Goal: Book appointment/travel/reservation

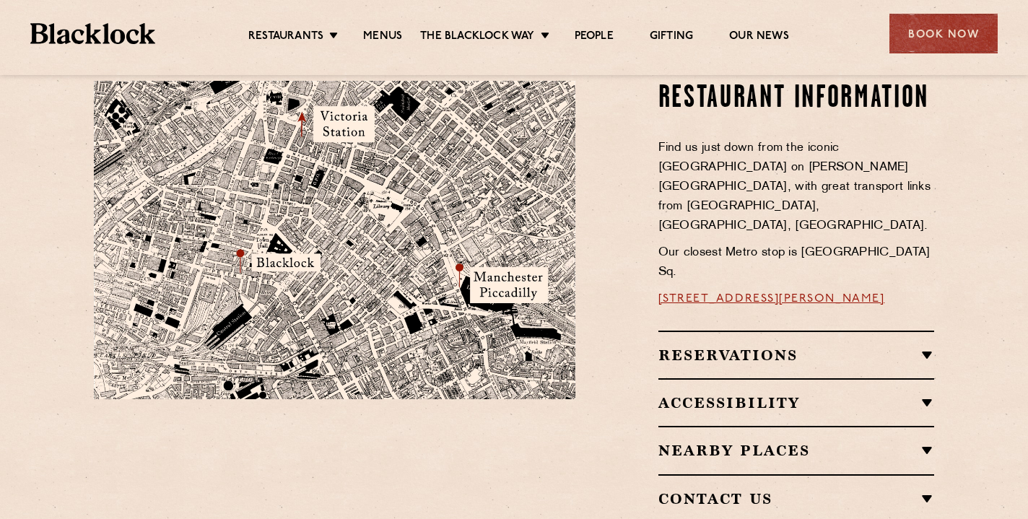
scroll to position [842, 0]
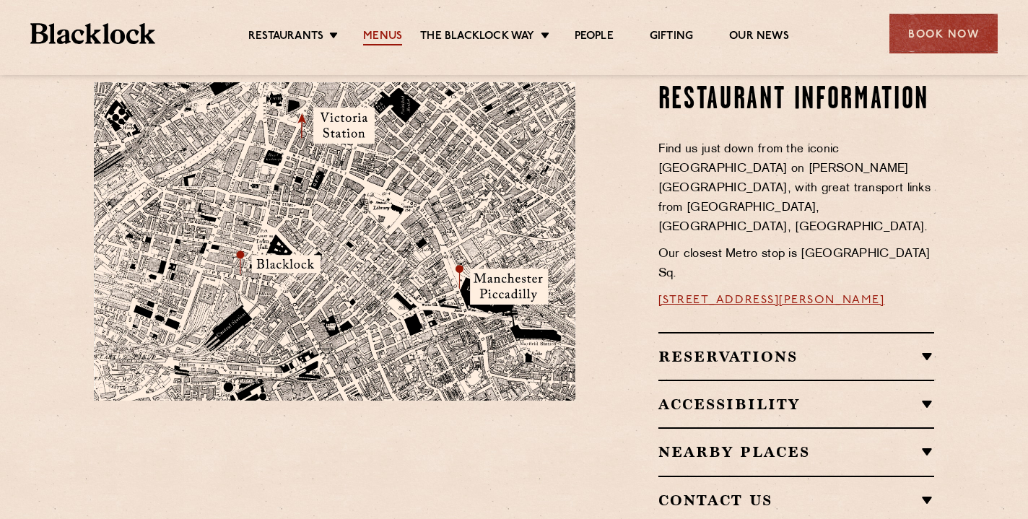
click at [389, 32] on link "Menus" at bounding box center [382, 38] width 39 height 16
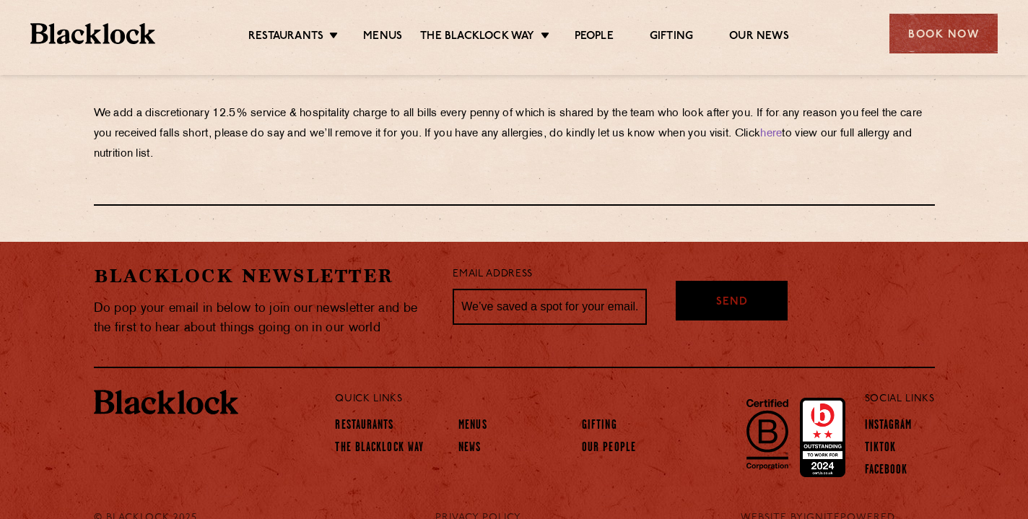
scroll to position [2597, 0]
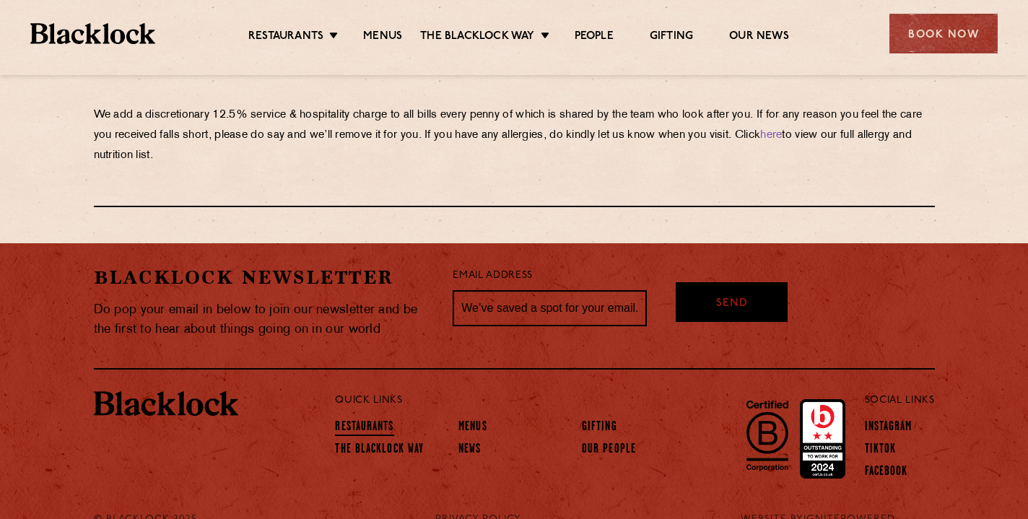
click at [375, 420] on link "Restaurants" at bounding box center [364, 428] width 58 height 16
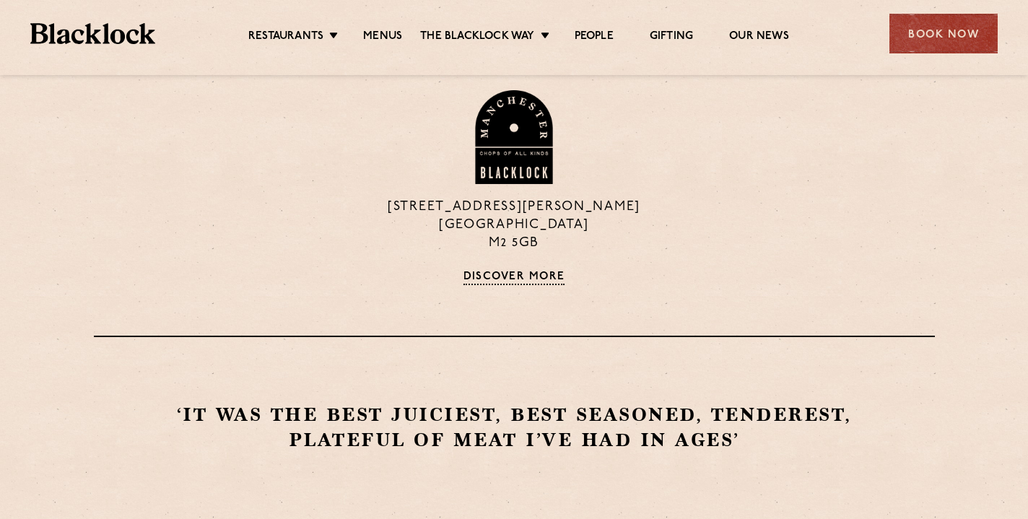
scroll to position [1141, 0]
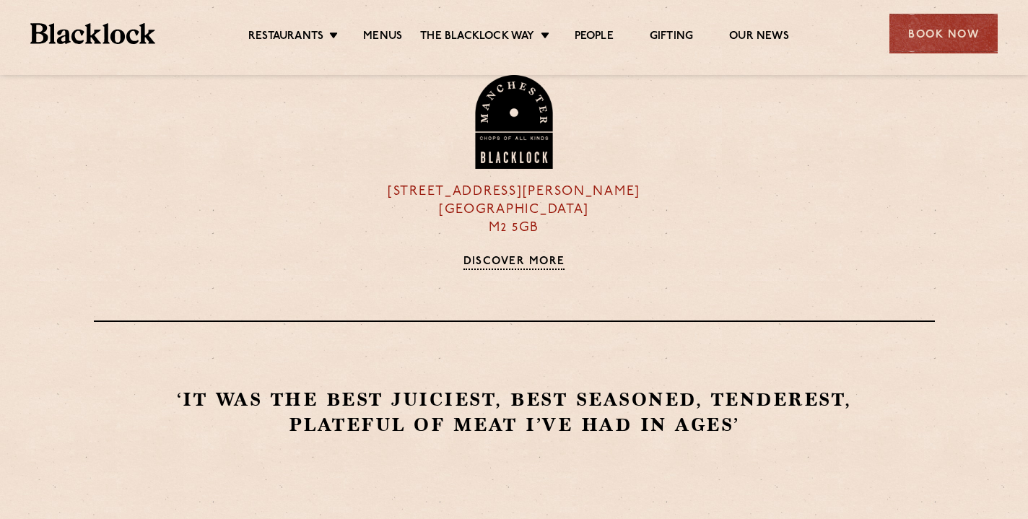
click at [535, 258] on link "Discover More" at bounding box center [514, 263] width 102 height 14
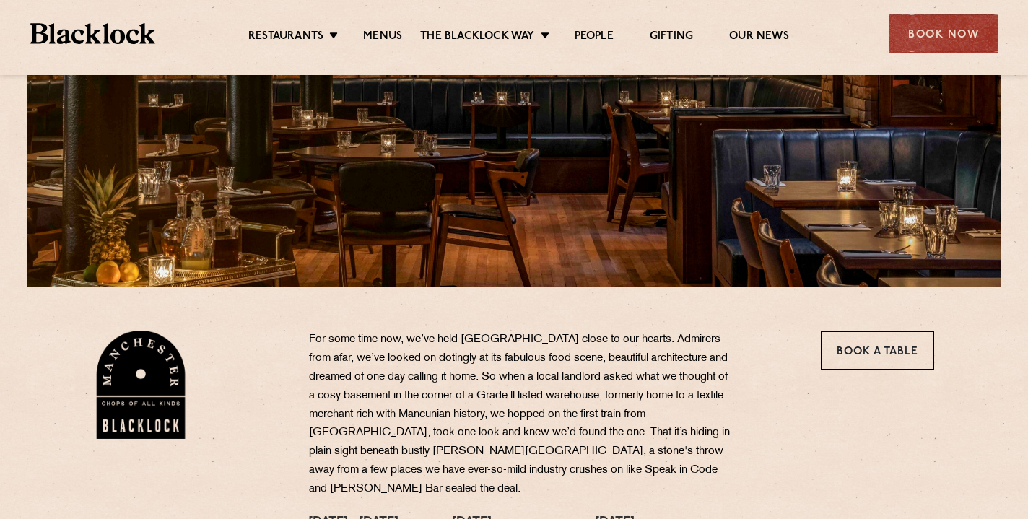
scroll to position [240, 0]
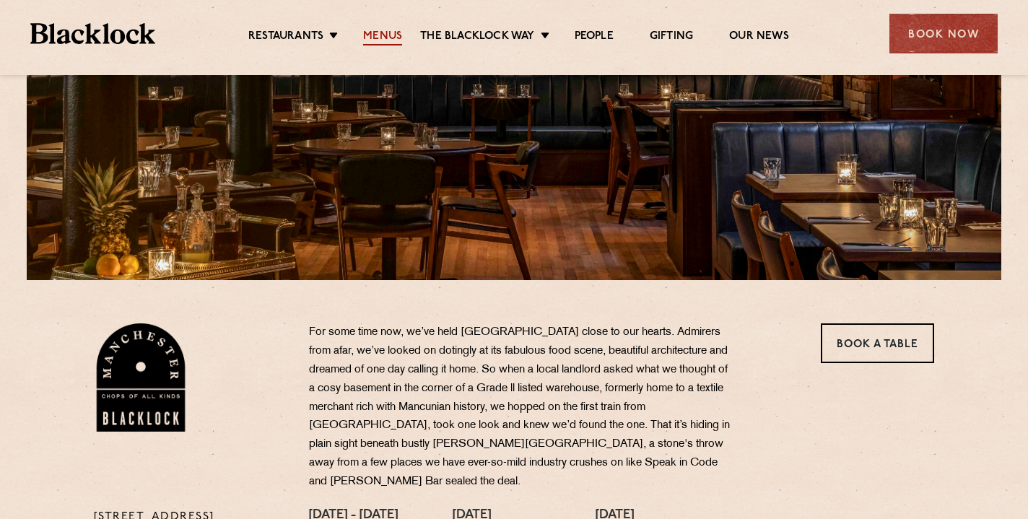
click at [375, 30] on link "Menus" at bounding box center [382, 38] width 39 height 16
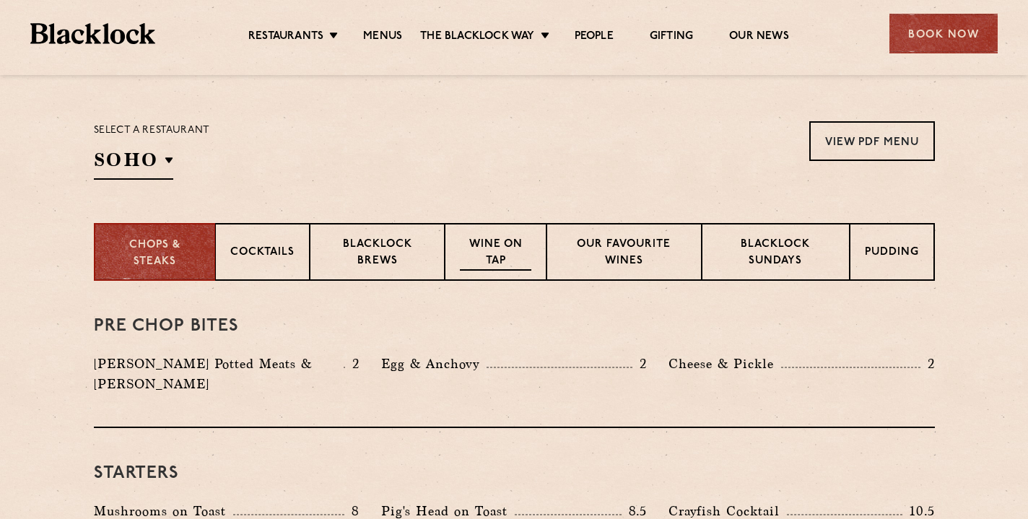
scroll to position [447, 0]
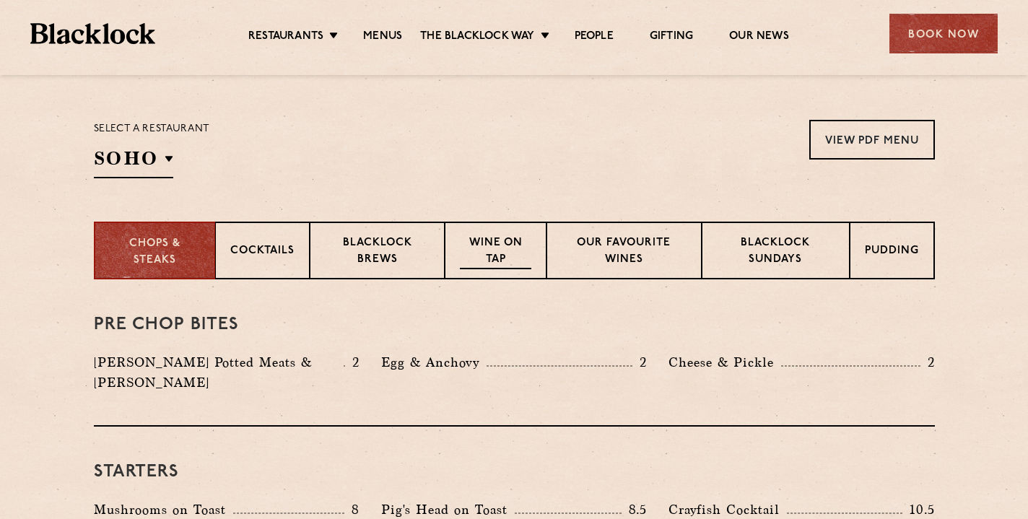
click at [493, 245] on p "Wine on Tap" at bounding box center [495, 252] width 71 height 34
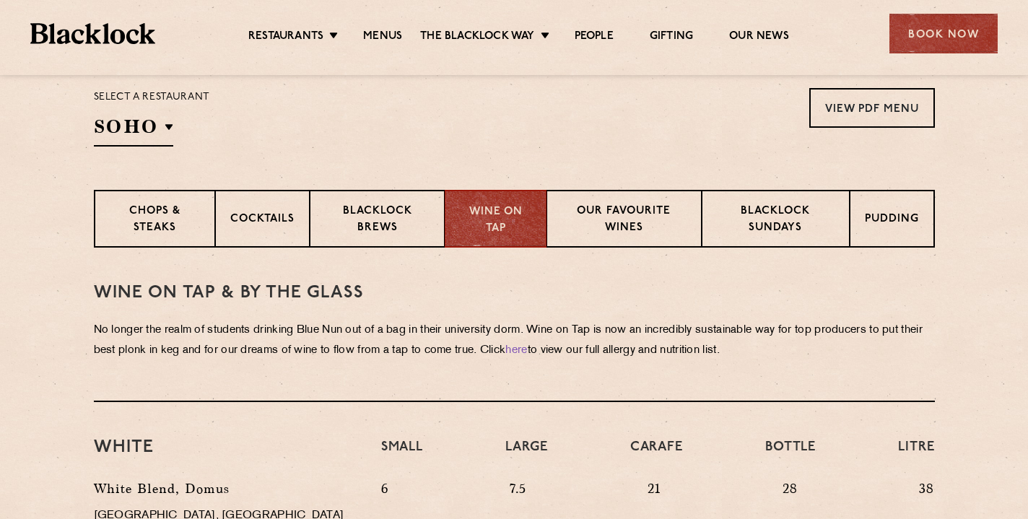
scroll to position [475, 0]
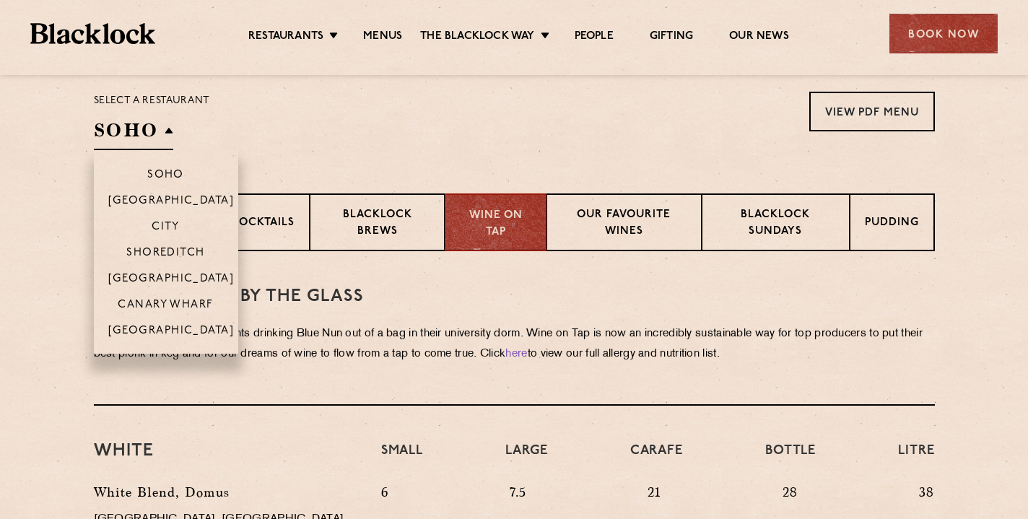
click at [137, 139] on h2 "SOHO" at bounding box center [133, 134] width 79 height 32
click at [173, 327] on p "[GEOGRAPHIC_DATA]" at bounding box center [171, 332] width 126 height 14
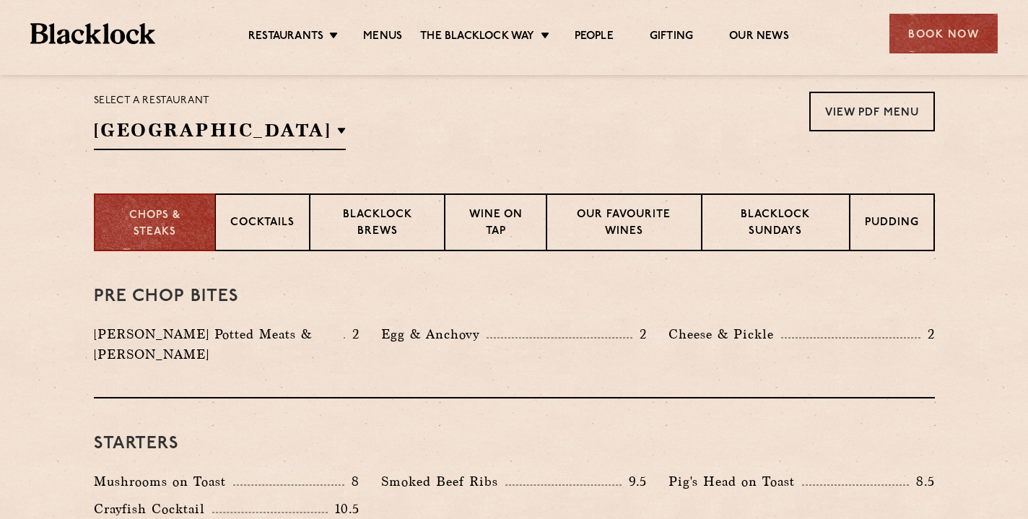
click at [389, 128] on div "Select a restaurant Manchester Soho Birmingham City Shoreditch Covent Garden Ca…" at bounding box center [514, 121] width 841 height 58
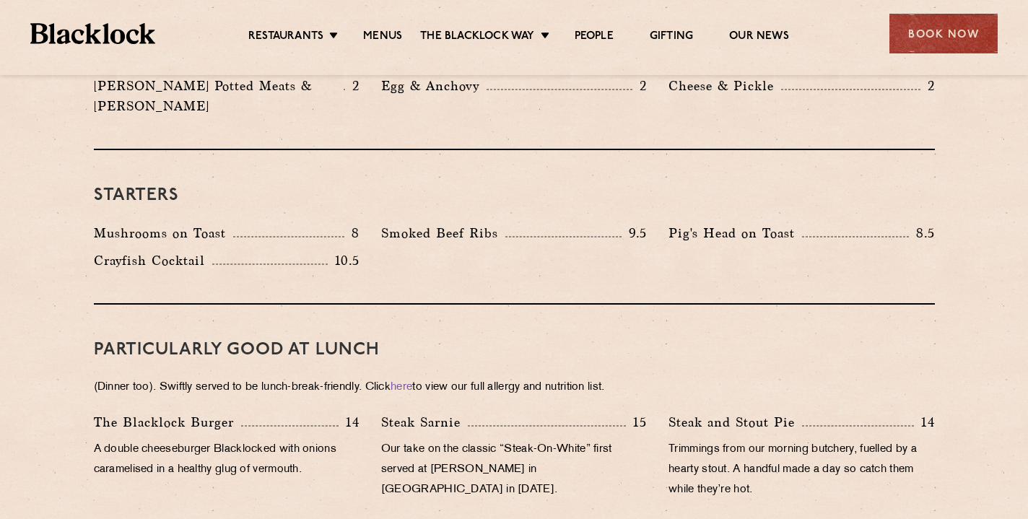
scroll to position [550, 0]
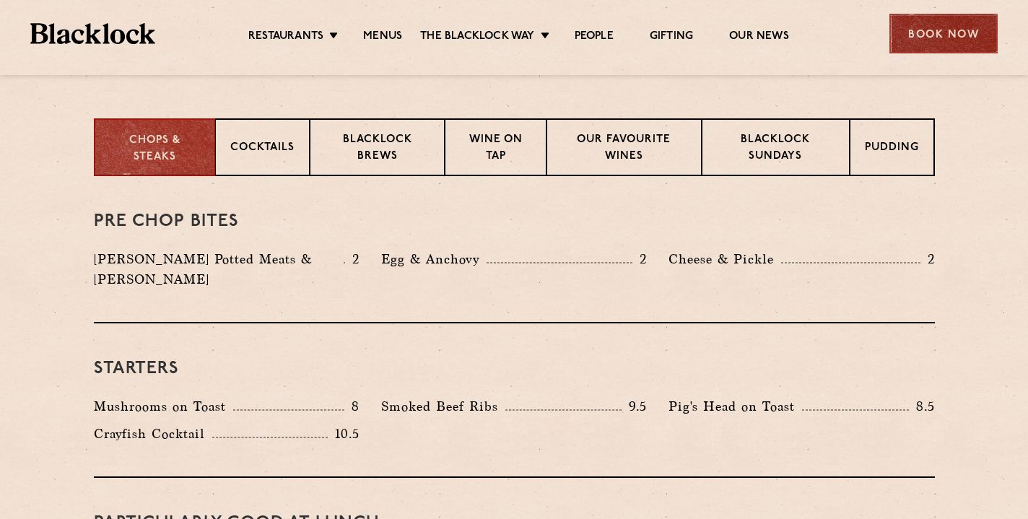
click at [951, 30] on div "Book Now" at bounding box center [943, 34] width 108 height 40
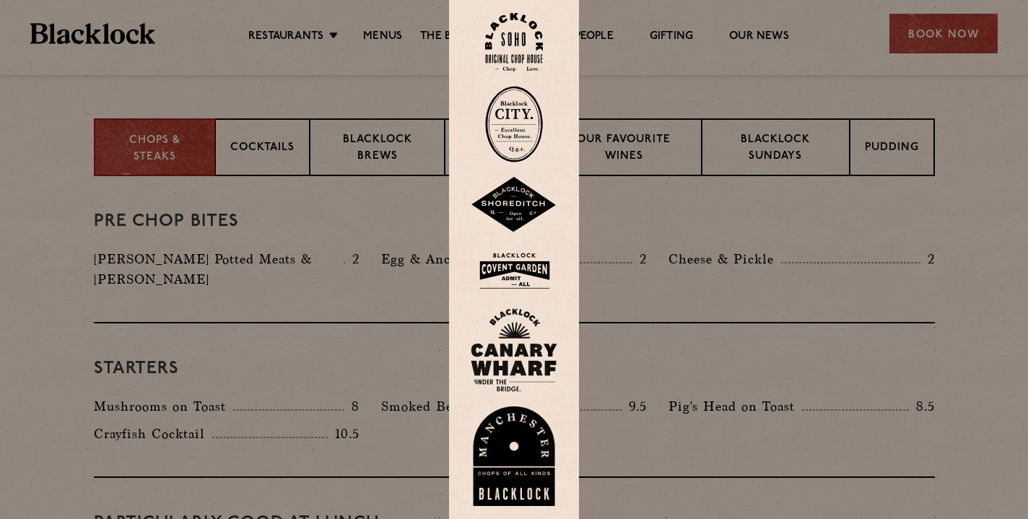
click at [512, 464] on img at bounding box center [514, 456] width 87 height 100
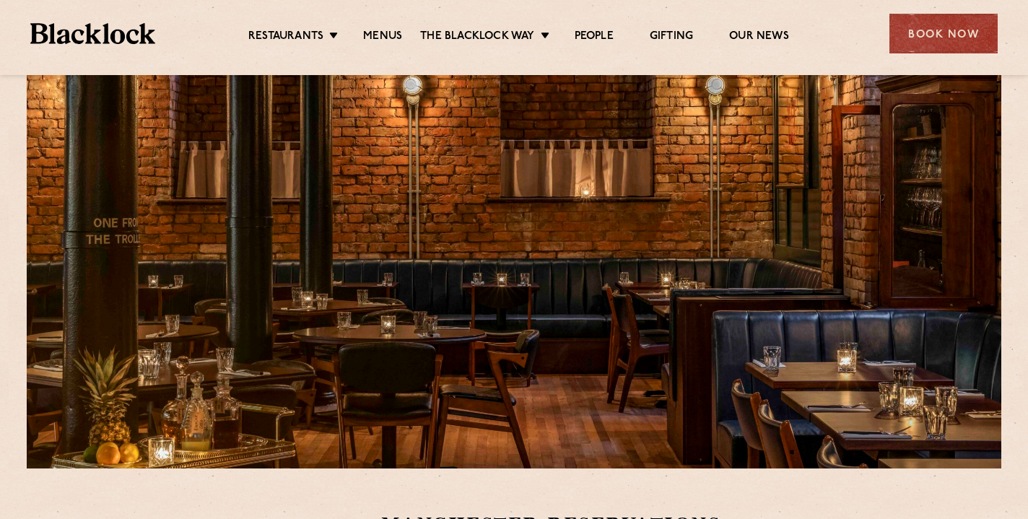
scroll to position [56, 0]
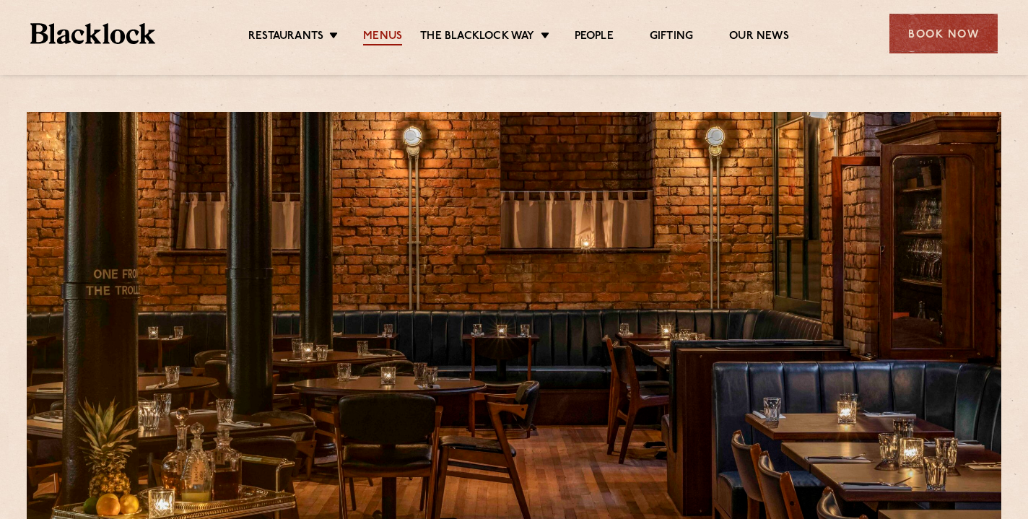
click at [380, 35] on link "Menus" at bounding box center [382, 38] width 39 height 16
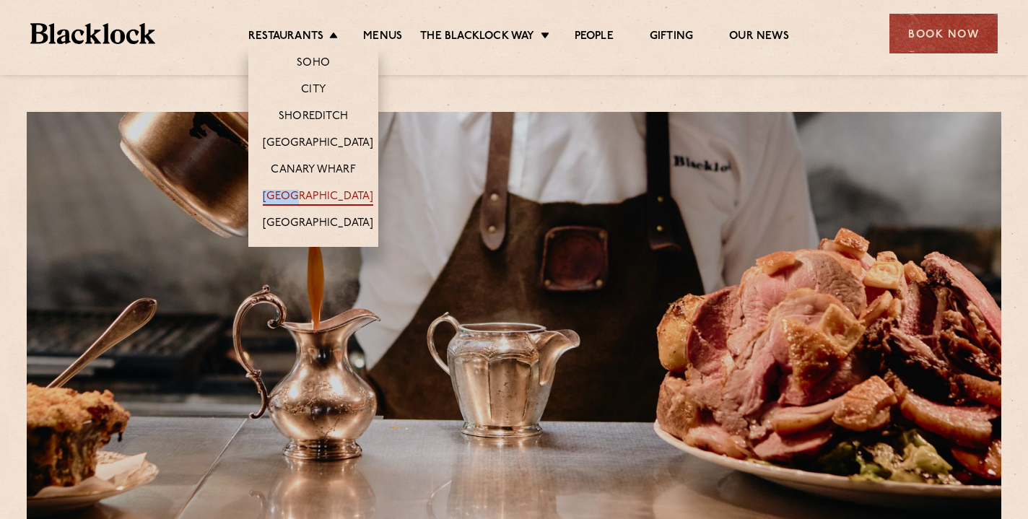
click at [317, 189] on li "[GEOGRAPHIC_DATA]" at bounding box center [313, 196] width 130 height 27
click at [321, 197] on link "[GEOGRAPHIC_DATA]" at bounding box center [318, 198] width 110 height 16
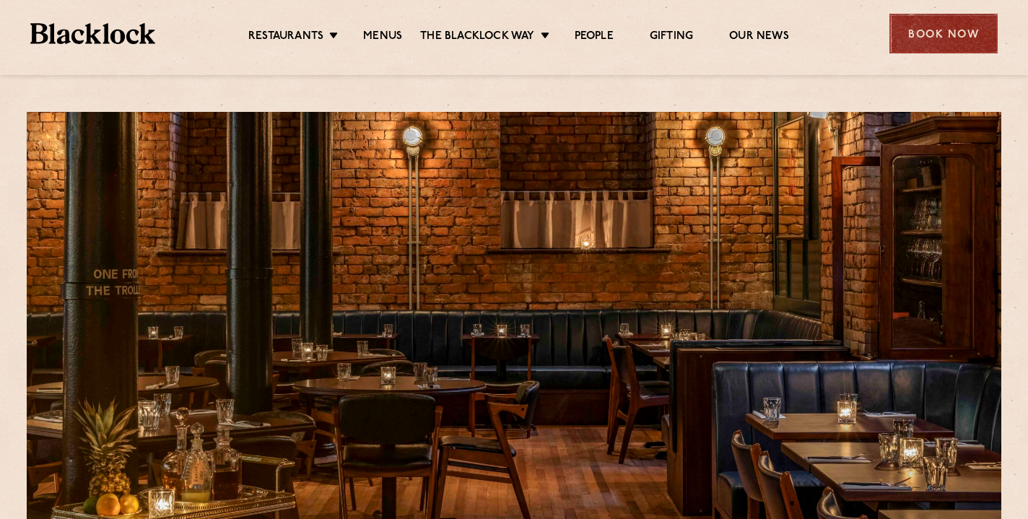
click at [947, 31] on div "Book Now" at bounding box center [943, 34] width 108 height 40
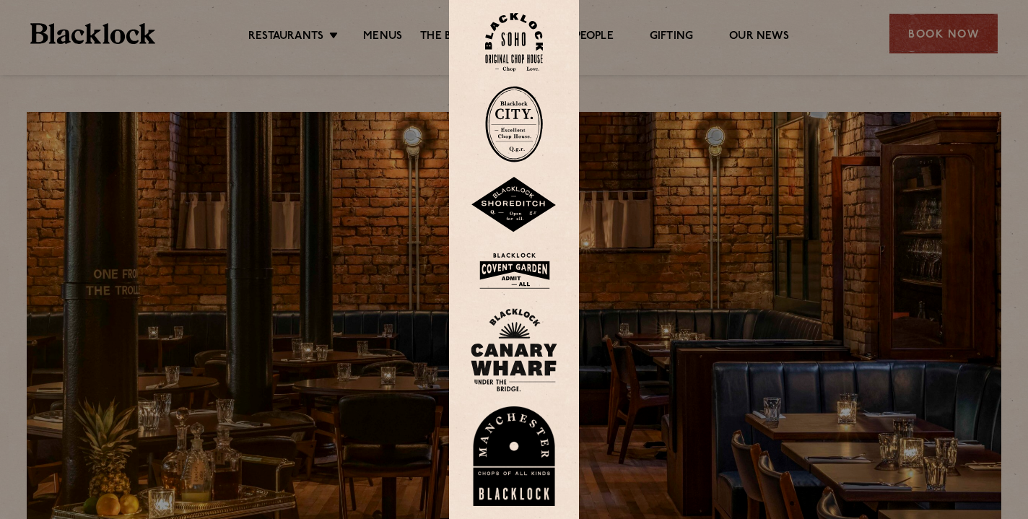
click at [519, 468] on img at bounding box center [514, 456] width 87 height 100
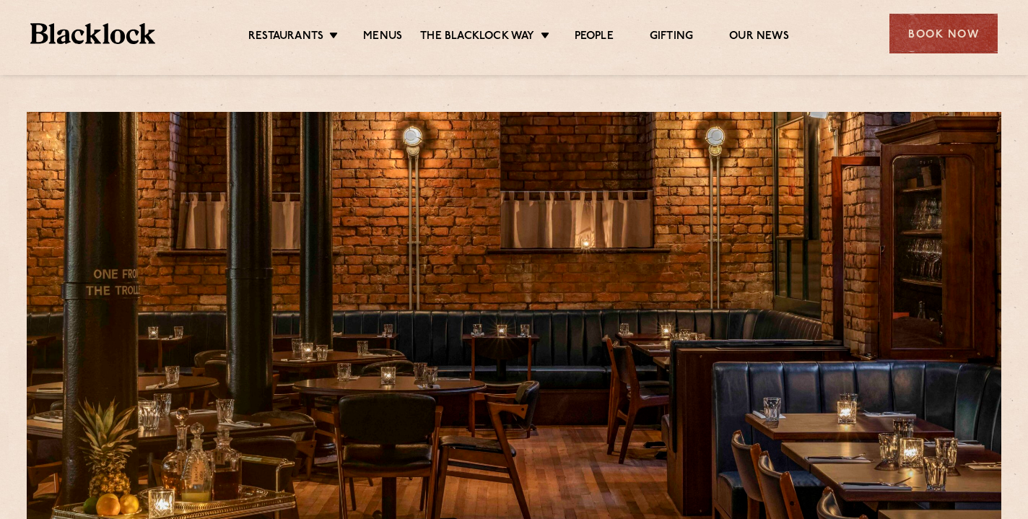
scroll to position [4, 0]
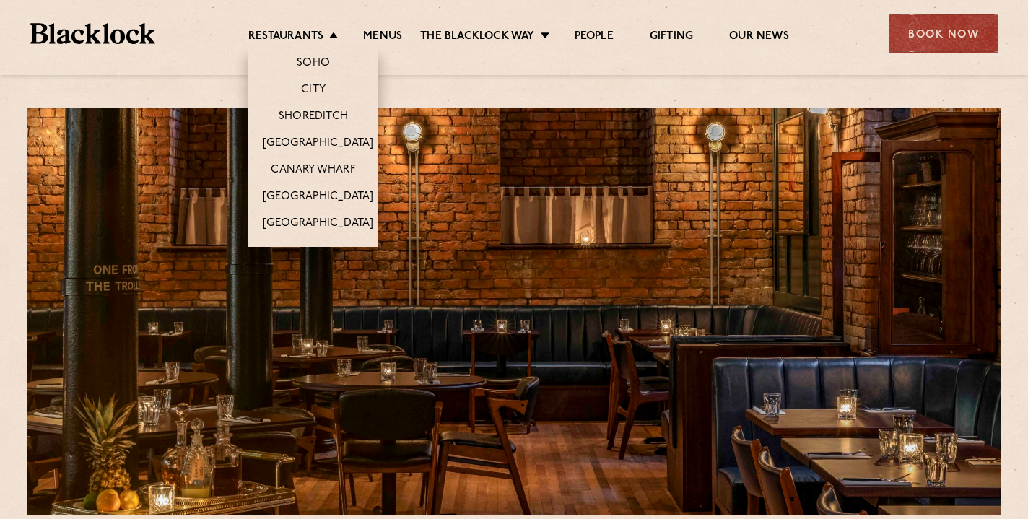
click at [320, 188] on li "[GEOGRAPHIC_DATA]" at bounding box center [313, 196] width 130 height 27
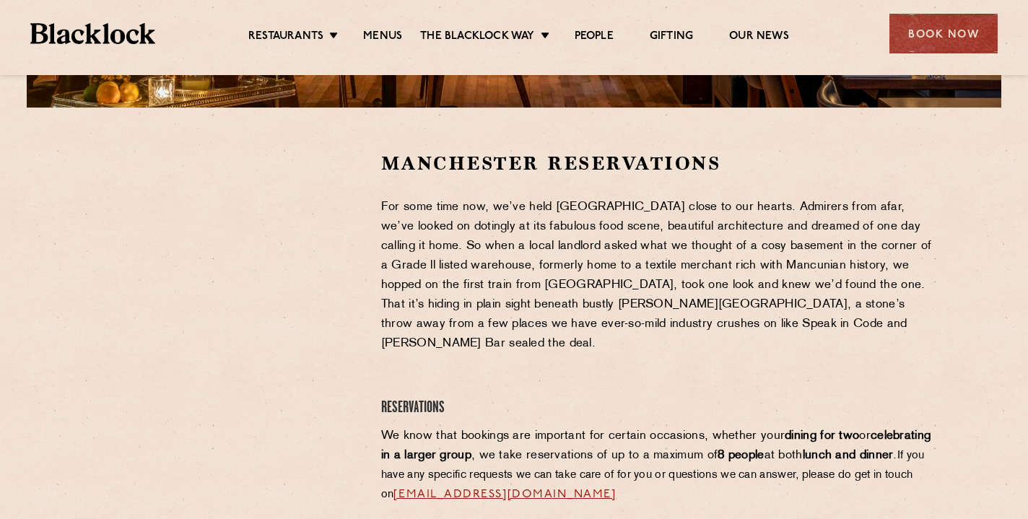
scroll to position [412, 0]
drag, startPoint x: 418, startPoint y: 303, endPoint x: 482, endPoint y: 301, distance: 64.3
click at [482, 301] on p "For some time now, we’ve held Manchester close to our hearts. Admirers from afa…" at bounding box center [658, 276] width 554 height 156
drag, startPoint x: 403, startPoint y: 318, endPoint x: 482, endPoint y: 323, distance: 79.6
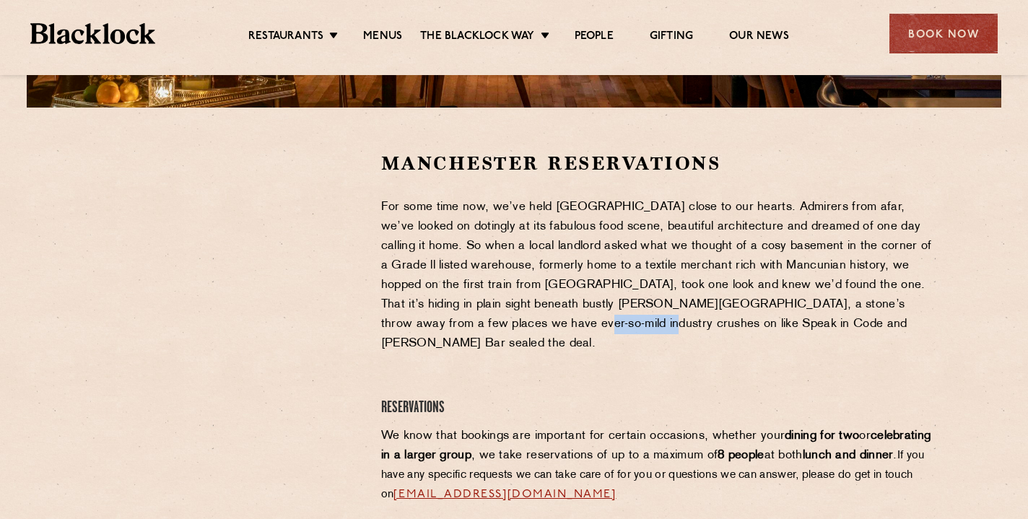
click at [484, 323] on p "For some time now, we’ve held Manchester close to our hearts. Admirers from afa…" at bounding box center [658, 276] width 554 height 156
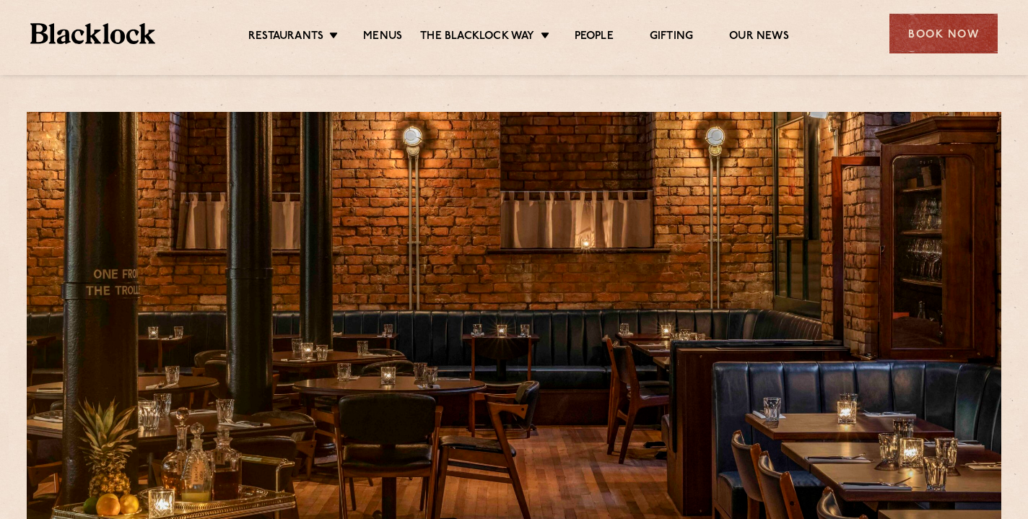
scroll to position [0, 0]
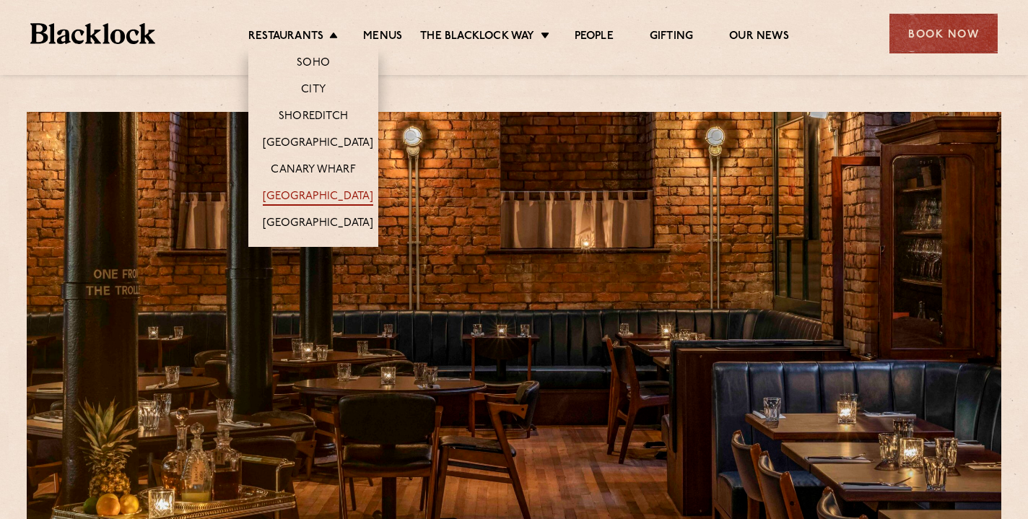
click at [312, 191] on link "[GEOGRAPHIC_DATA]" at bounding box center [318, 198] width 110 height 16
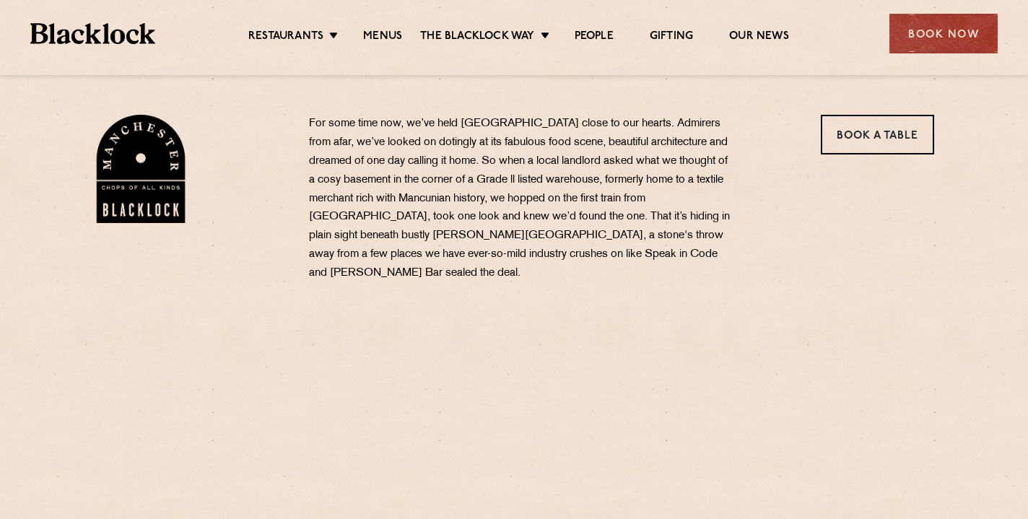
scroll to position [458, 0]
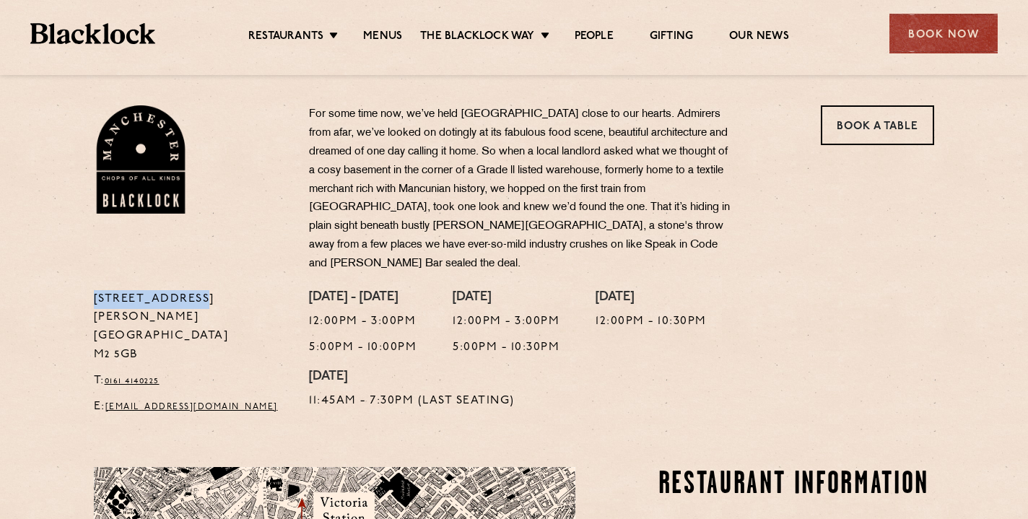
drag, startPoint x: 88, startPoint y: 273, endPoint x: 220, endPoint y: 270, distance: 132.1
click at [220, 290] on div "[STREET_ADDRESS][GEOGRAPHIC_DATA][PERSON_NAME] T: 0161 4140225 E: [EMAIL_ADDRES…" at bounding box center [191, 357] width 216 height 134
click at [221, 290] on p "[STREET_ADDRESS][PERSON_NAME]" at bounding box center [191, 327] width 194 height 75
drag, startPoint x: 95, startPoint y: 276, endPoint x: 211, endPoint y: 274, distance: 116.2
click at [211, 290] on p "[STREET_ADDRESS][PERSON_NAME]" at bounding box center [191, 327] width 194 height 75
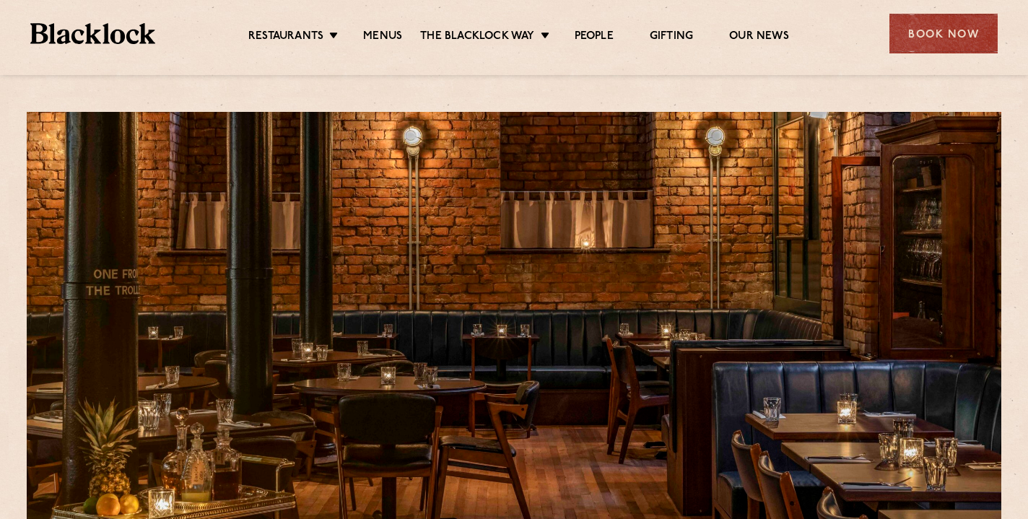
scroll to position [0, 0]
